Goal: Task Accomplishment & Management: Use online tool/utility

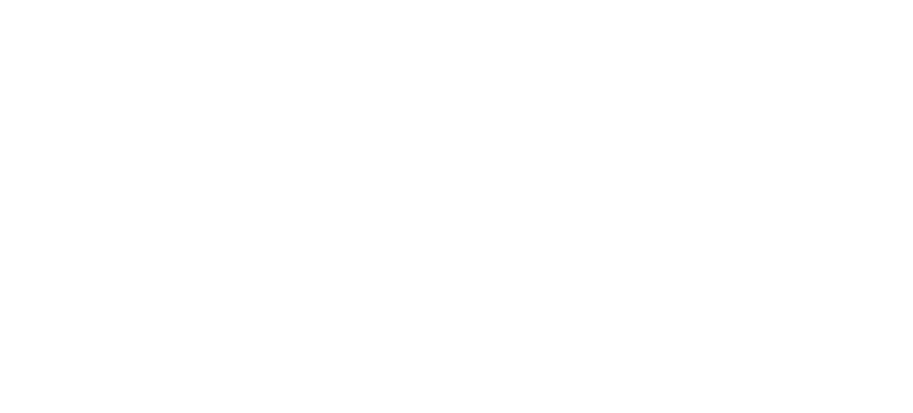
click at [903, 0] on html at bounding box center [456, 0] width 913 height 0
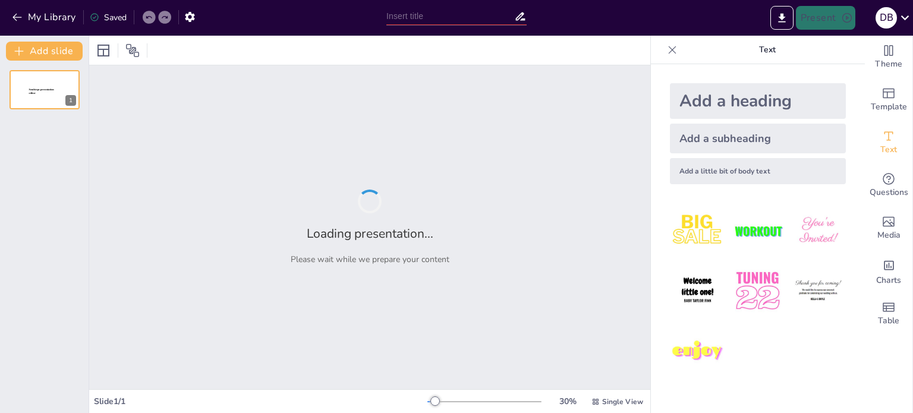
type input "Warfare as a Catalyst: Technological Advancement in Wartime and Peaceful Nations"
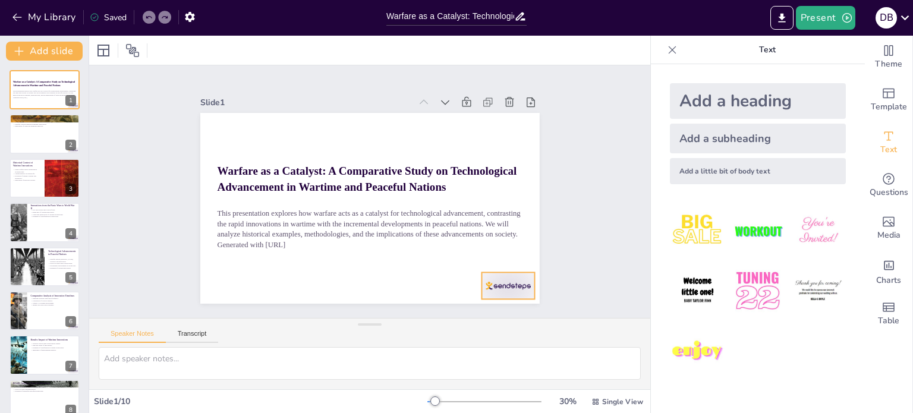
click at [268, 289] on div at bounding box center [249, 307] width 37 height 57
click at [61, 257] on div at bounding box center [61, 257] width 32 height 14
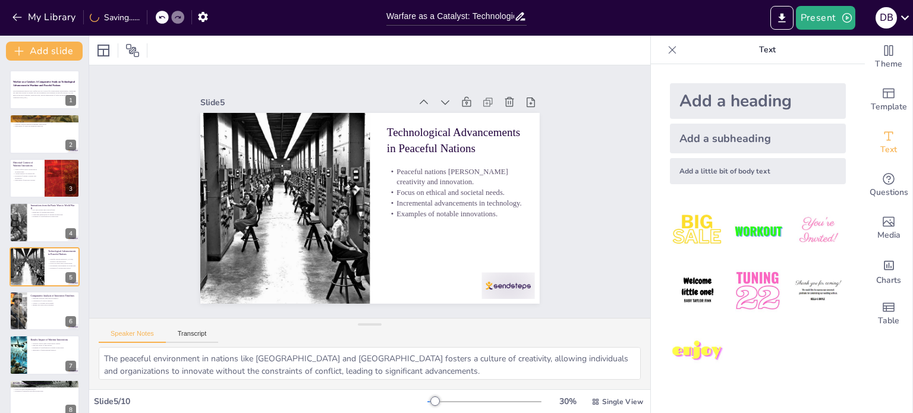
scroll to position [30, 0]
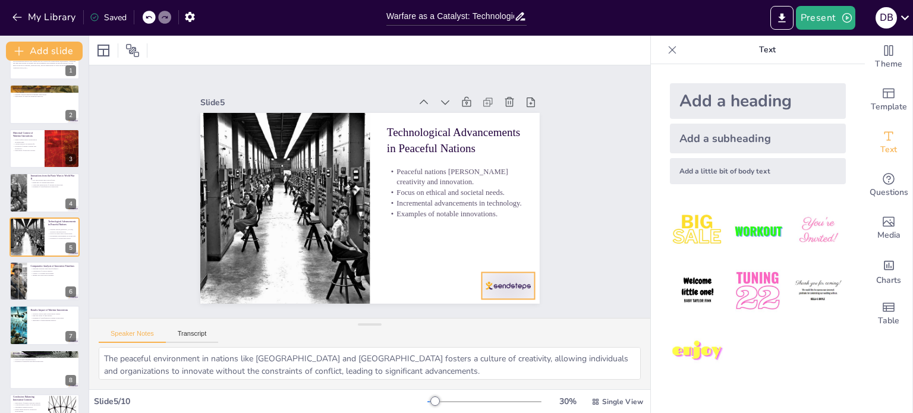
click at [235, 260] on div at bounding box center [207, 231] width 55 height 57
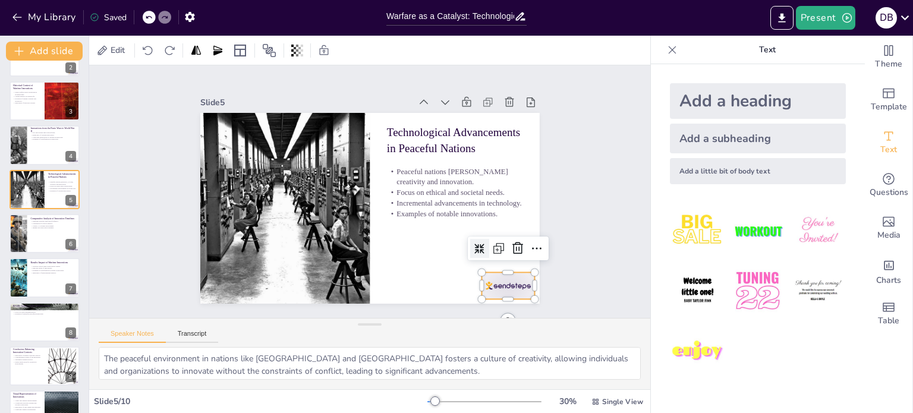
scroll to position [103, 0]
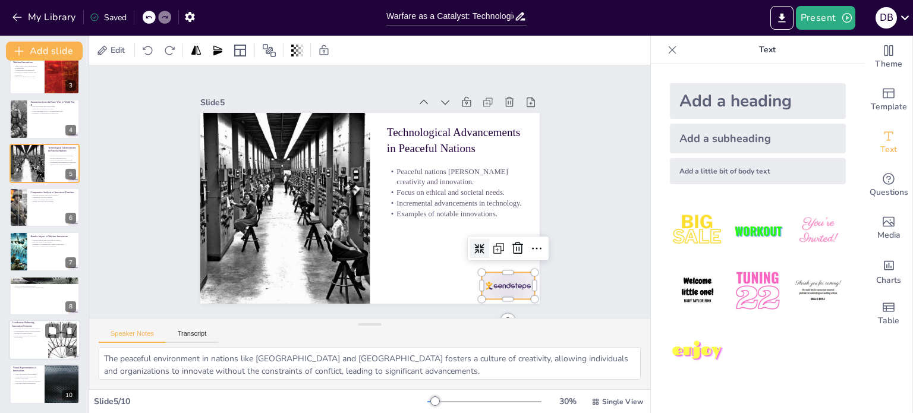
click at [38, 344] on div at bounding box center [44, 340] width 71 height 40
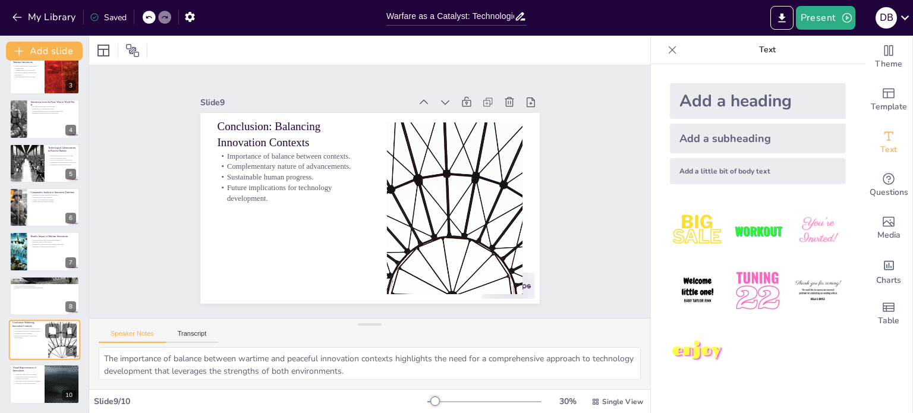
scroll to position [104, 0]
click at [45, 382] on div at bounding box center [62, 384] width 71 height 40
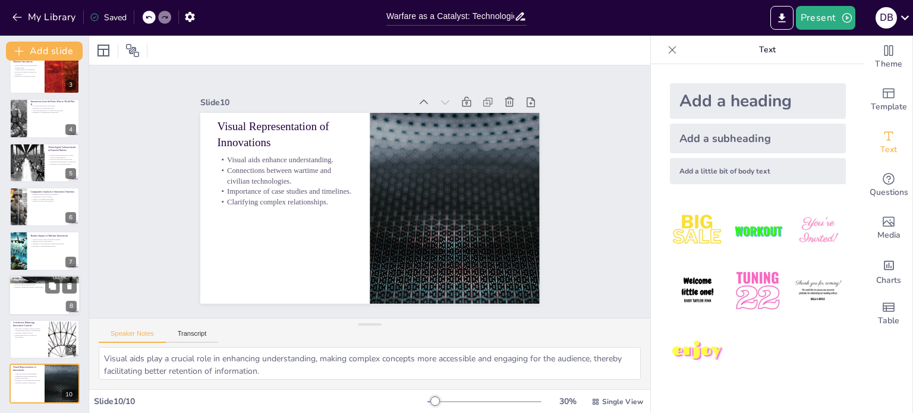
click at [37, 287] on p "Examples of impactful peaceful technologies." at bounding box center [44, 287] width 64 height 2
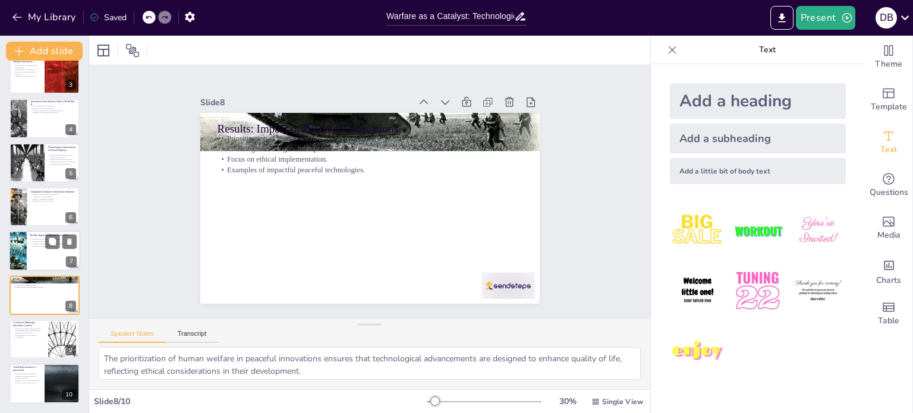
click at [29, 247] on div at bounding box center [44, 251] width 71 height 40
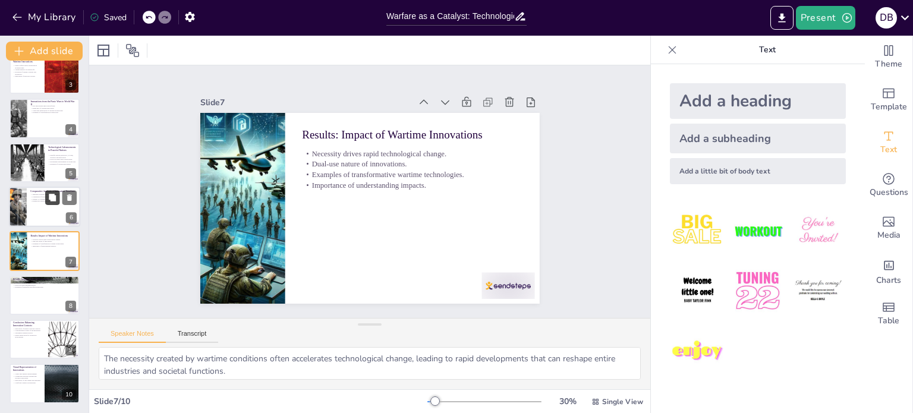
click at [46, 195] on button at bounding box center [52, 197] width 14 height 14
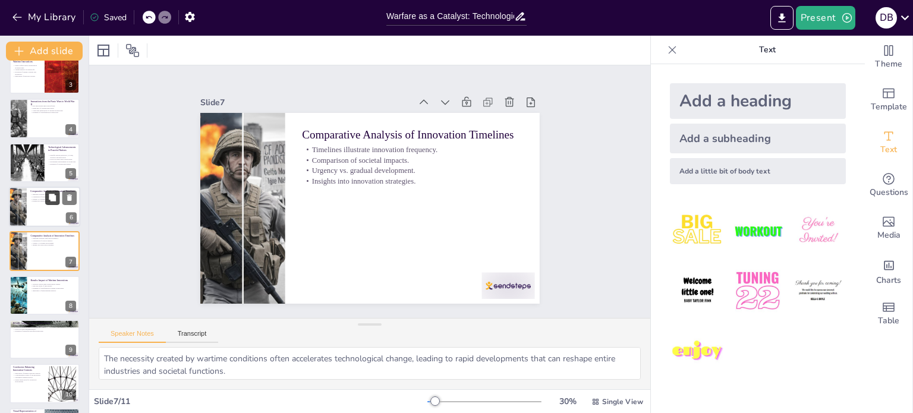
type textarea "Timelines serve as powerful visual tools to illustrate the frequency of innovat…"
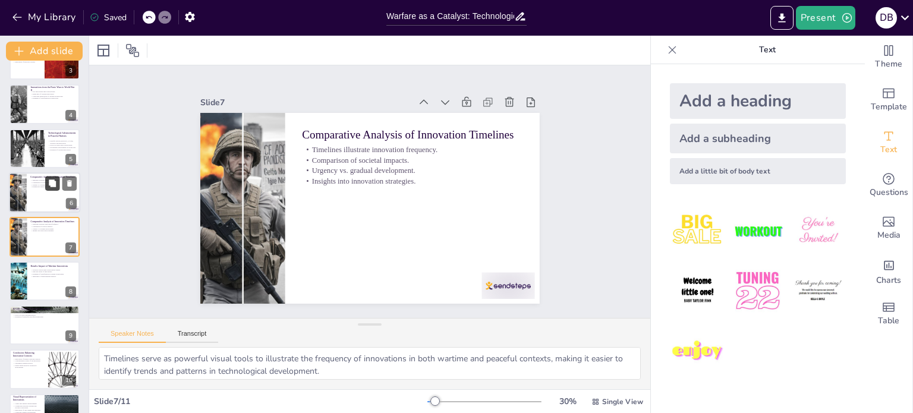
click at [52, 184] on icon at bounding box center [52, 183] width 7 height 7
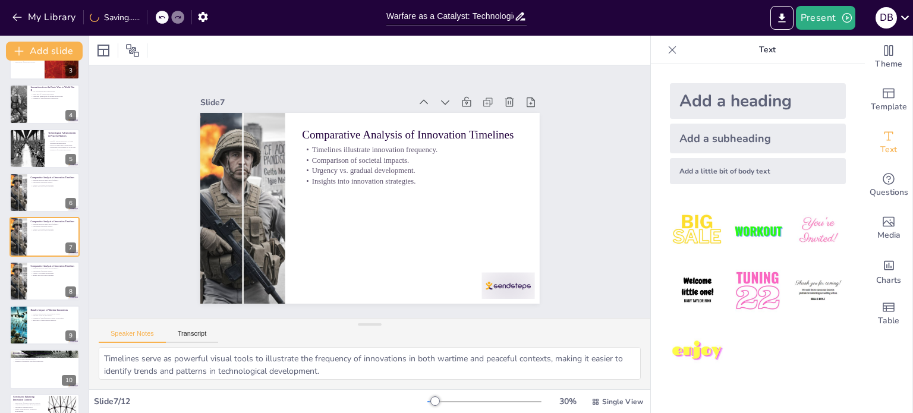
click at [158, 17] on div at bounding box center [162, 17] width 13 height 13
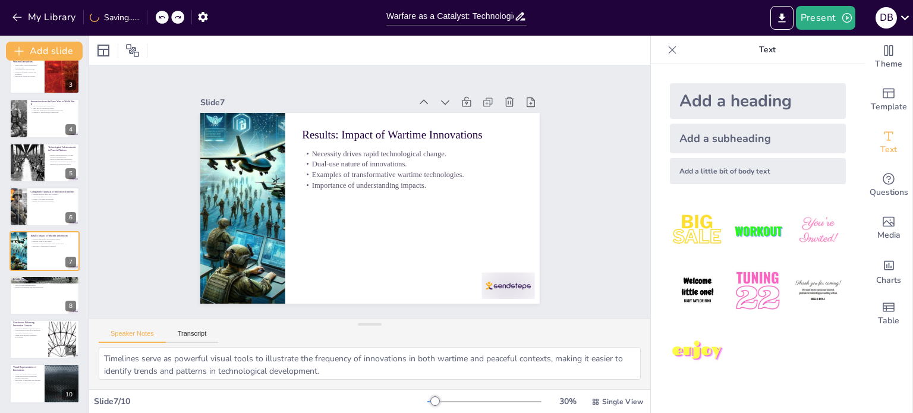
type textarea "The necessity created by wartime conditions often accelerates technological cha…"
click at [158, 17] on div at bounding box center [162, 17] width 13 height 13
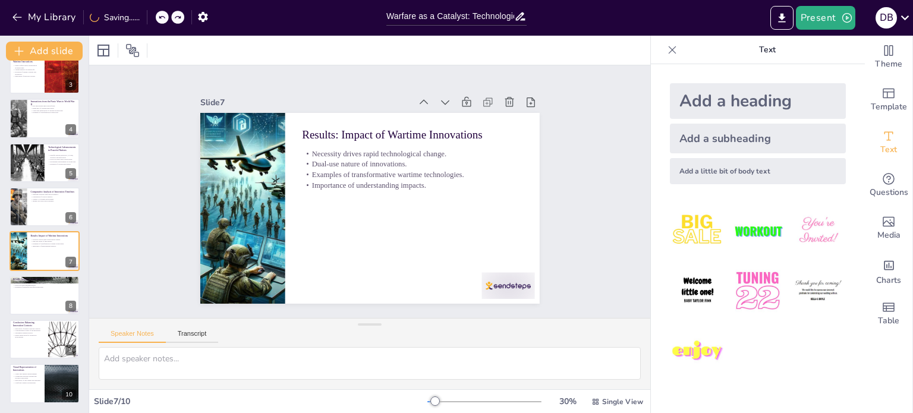
scroll to position [104, 0]
click at [158, 17] on div at bounding box center [162, 17] width 13 height 13
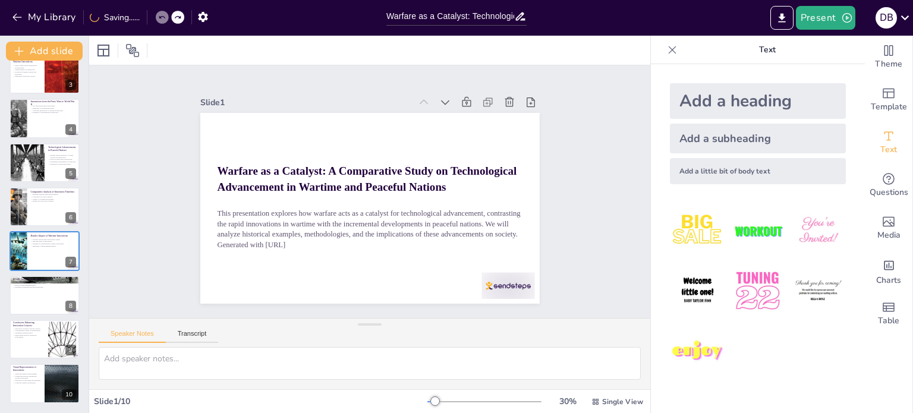
click at [158, 17] on div at bounding box center [162, 17] width 13 height 13
click at [48, 163] on div at bounding box center [44, 163] width 71 height 40
type textarea "The peaceful environment in nations like [GEOGRAPHIC_DATA] and [GEOGRAPHIC_DATA…"
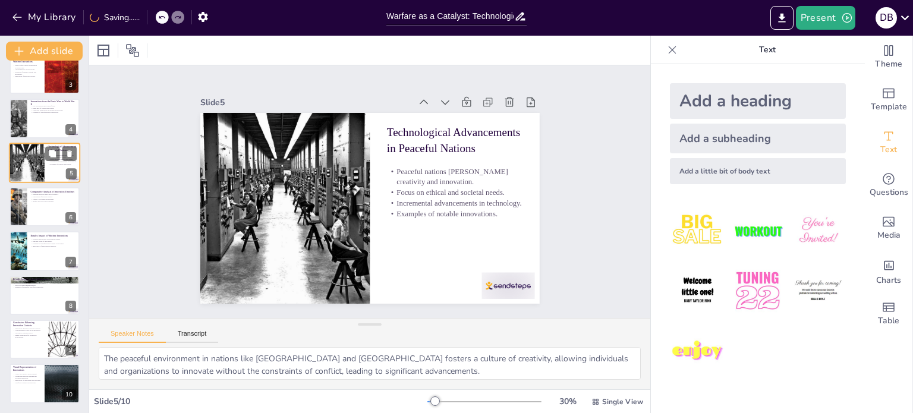
scroll to position [30, 0]
